Goal: Register for event/course

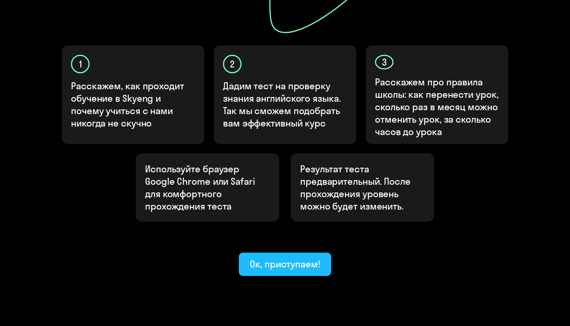
click at [285, 252] on button "Ок, приступаем!" at bounding box center [285, 263] width 92 height 23
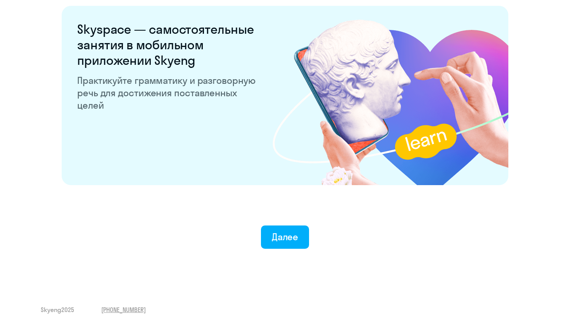
scroll to position [1471, 0]
click at [281, 236] on div "Далее" at bounding box center [285, 236] width 27 height 12
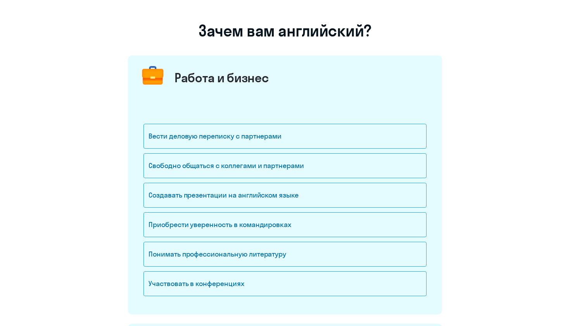
scroll to position [48, 0]
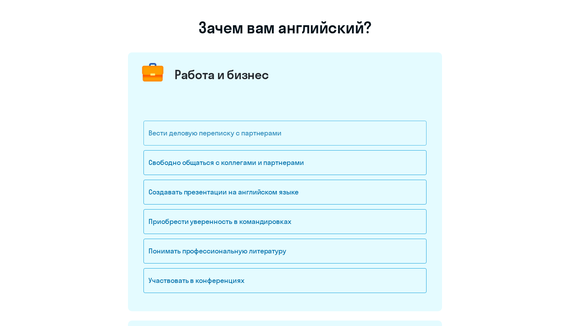
click at [262, 137] on div "Вести деловую переписку с партнерами" at bounding box center [284, 133] width 283 height 25
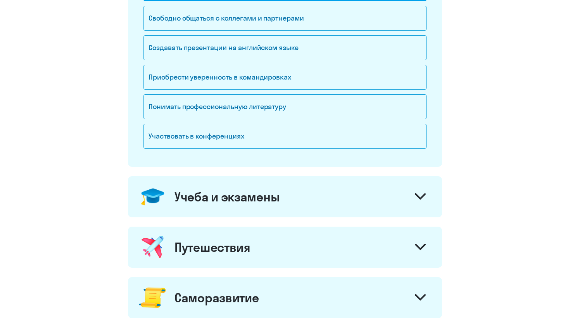
scroll to position [269, 0]
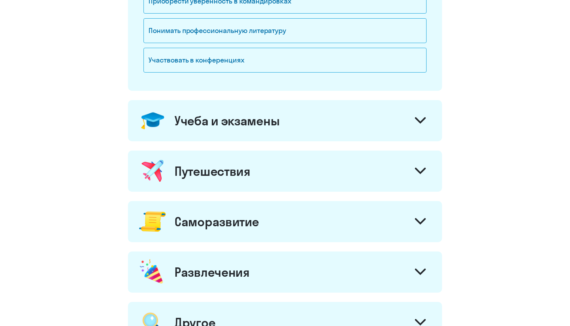
click at [272, 117] on div "Учеба и экзамены" at bounding box center [226, 121] width 105 height 16
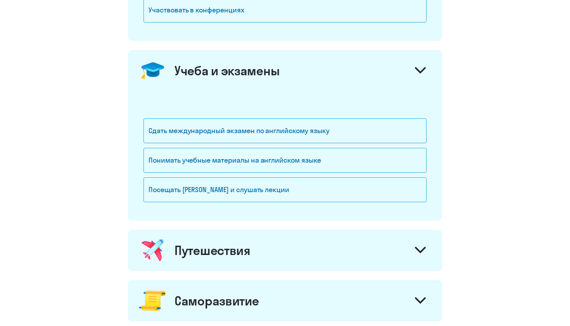
scroll to position [324, 0]
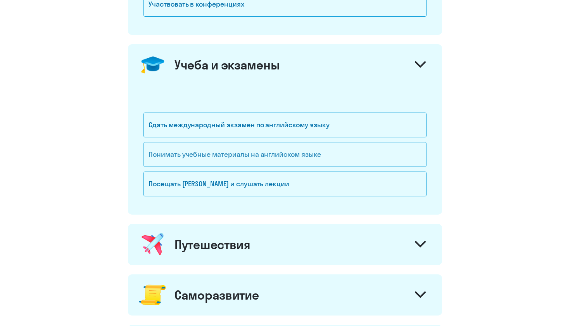
click at [260, 148] on div "Понимать учебные материалы на английском языке" at bounding box center [284, 154] width 283 height 25
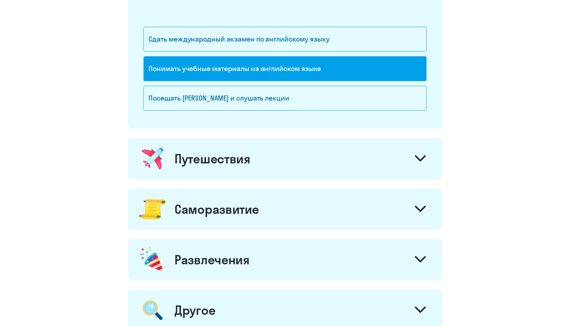
click at [256, 161] on div "Путешествия" at bounding box center [285, 158] width 314 height 41
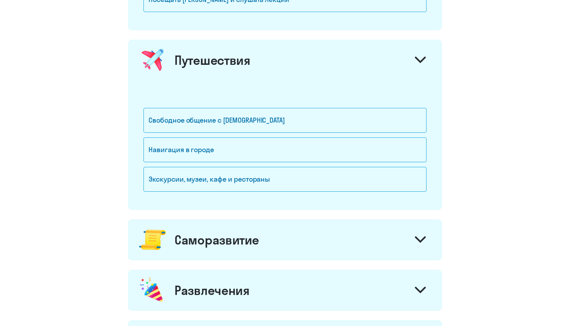
scroll to position [517, 0]
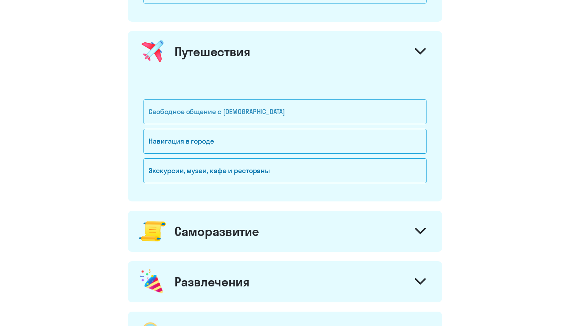
click at [240, 109] on div "Свободное общение с [DEMOGRAPHIC_DATA]" at bounding box center [284, 111] width 283 height 25
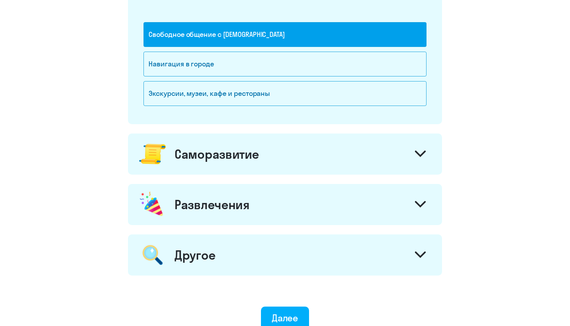
scroll to position [631, 0]
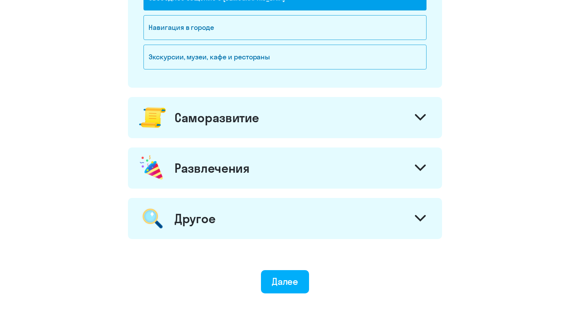
click at [234, 131] on div "Саморазвитие" at bounding box center [285, 117] width 314 height 41
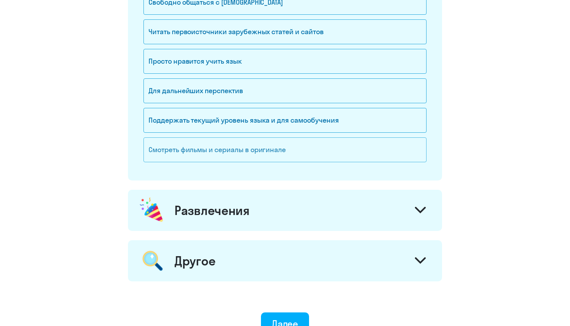
scroll to position [850, 0]
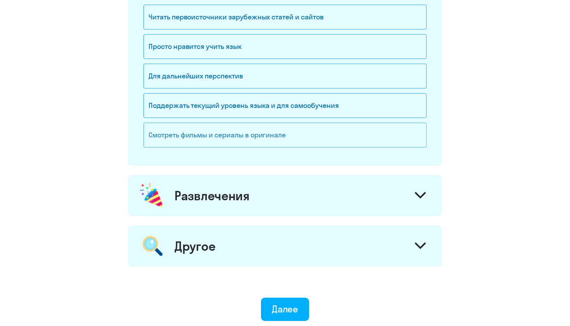
click at [249, 138] on div "Смотреть фильмы и сериалы в оригинале" at bounding box center [284, 134] width 283 height 25
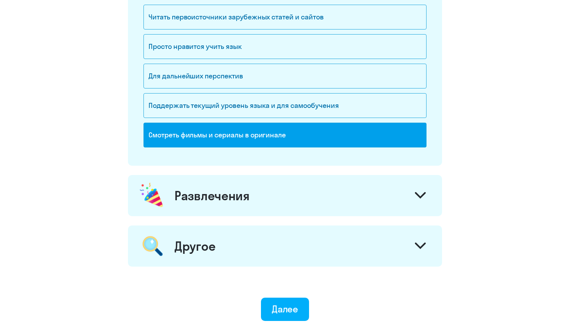
click at [230, 197] on div "Развлечения" at bounding box center [211, 196] width 75 height 16
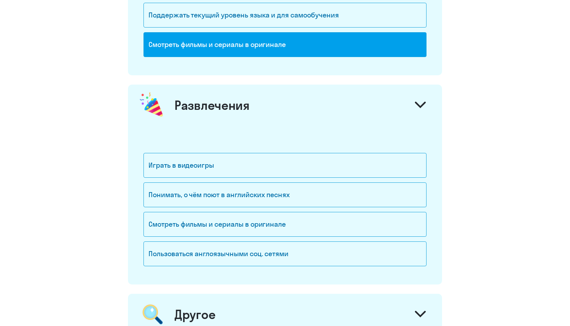
scroll to position [992, 0]
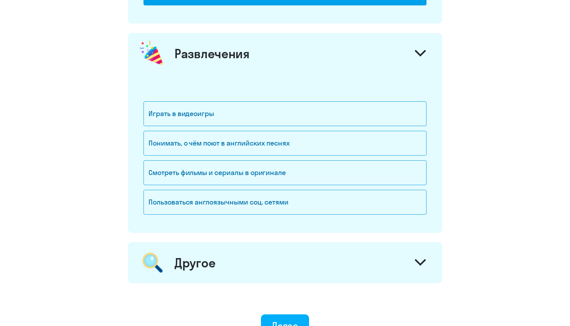
click at [221, 254] on div "Другое" at bounding box center [285, 262] width 314 height 41
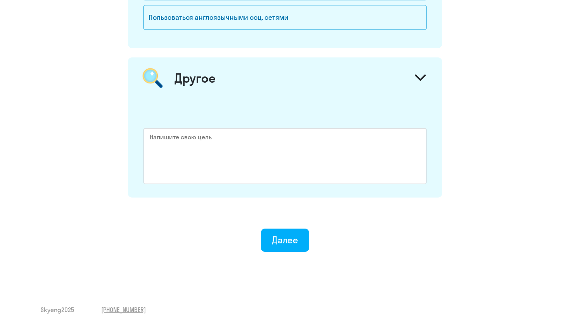
scroll to position [1176, 0]
click at [270, 237] on button "Далее" at bounding box center [285, 239] width 48 height 23
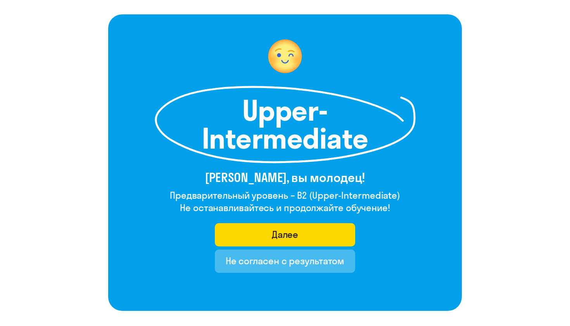
scroll to position [37, 0]
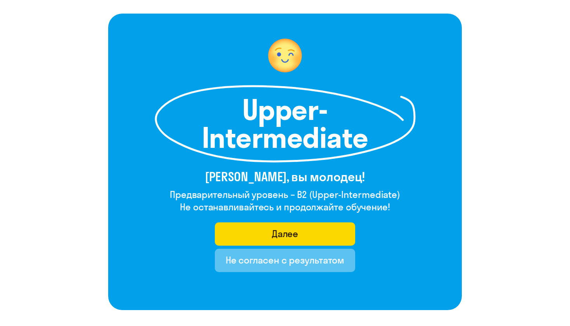
click at [236, 261] on div "Не согласен с результатом" at bounding box center [285, 259] width 119 height 12
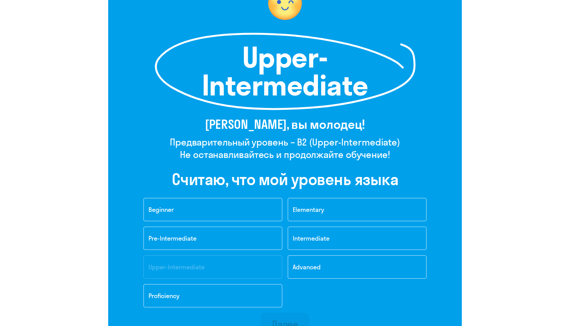
scroll to position [90, 0]
click at [314, 247] on button "Intermediate" at bounding box center [357, 237] width 139 height 23
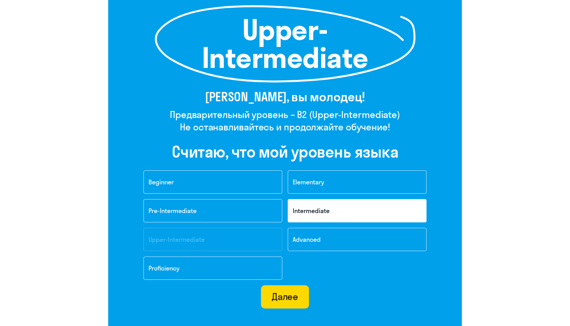
scroll to position [167, 0]
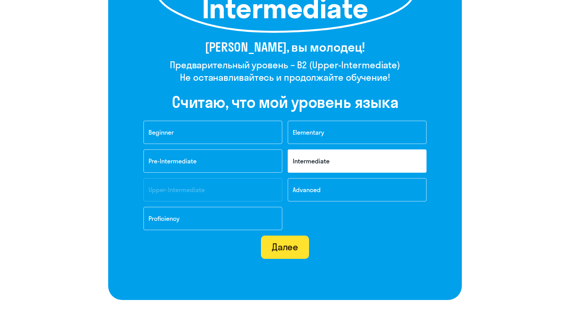
click at [283, 252] on div "Далее" at bounding box center [285, 246] width 27 height 12
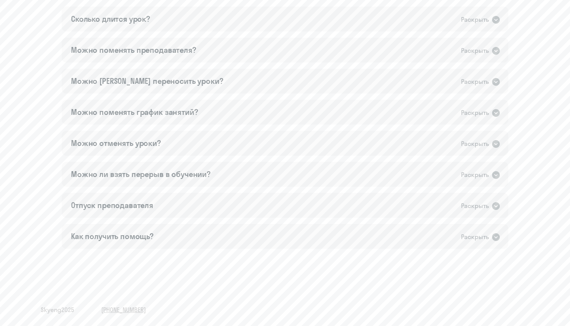
scroll to position [485, 0]
